Goal: Navigation & Orientation: Find specific page/section

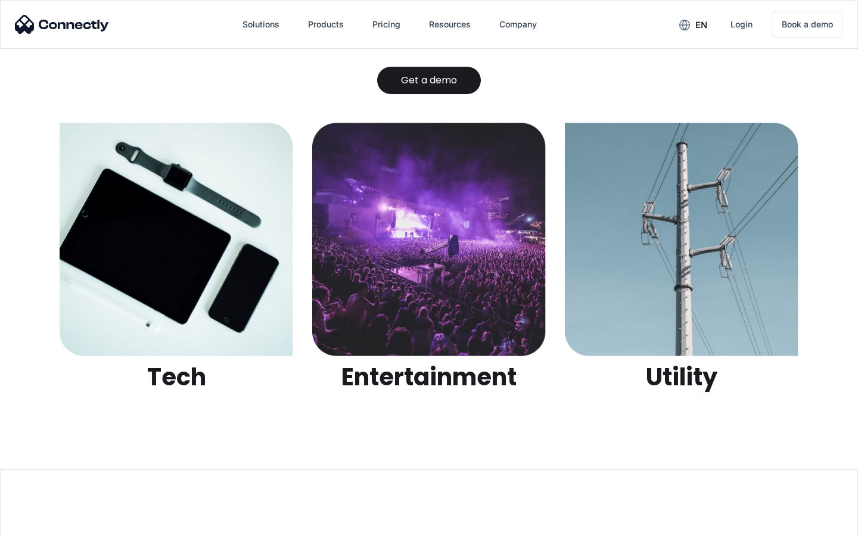
scroll to position [3758, 0]
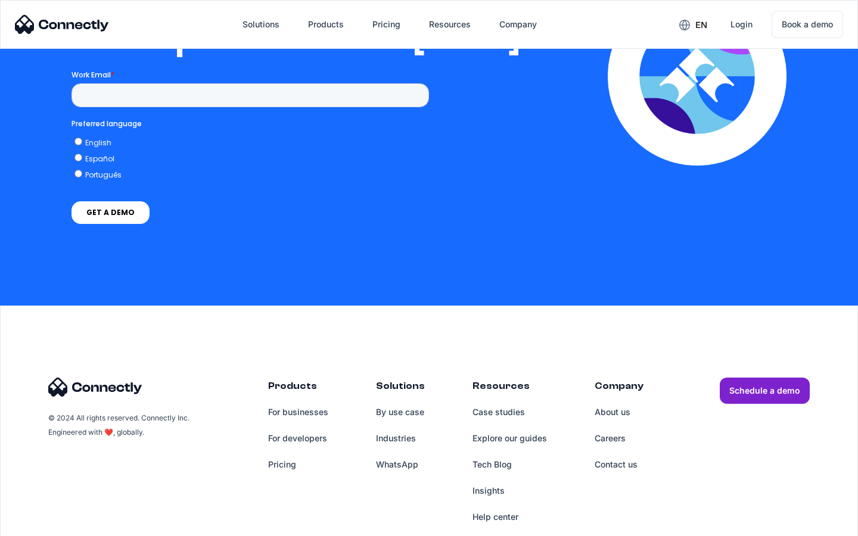
scroll to position [2423, 0]
